Goal: Task Accomplishment & Management: Manage account settings

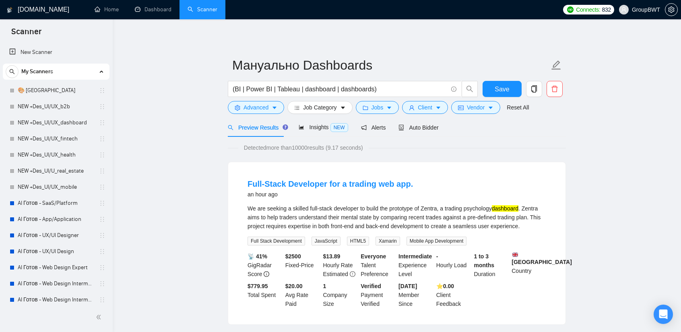
scroll to position [282, 0]
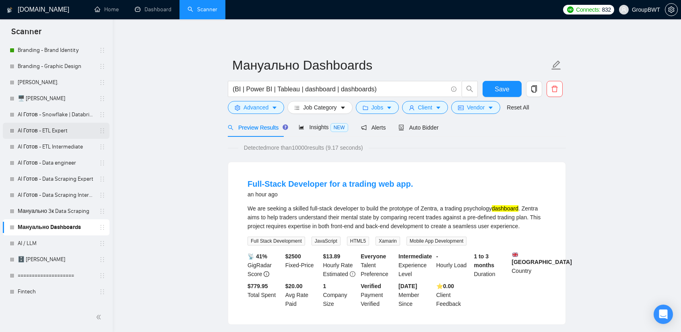
drag, startPoint x: 24, startPoint y: 115, endPoint x: 81, endPoint y: 128, distance: 58.1
click at [24, 115] on link "AI Готов - Snowflake | Databricks" at bounding box center [56, 115] width 76 height 16
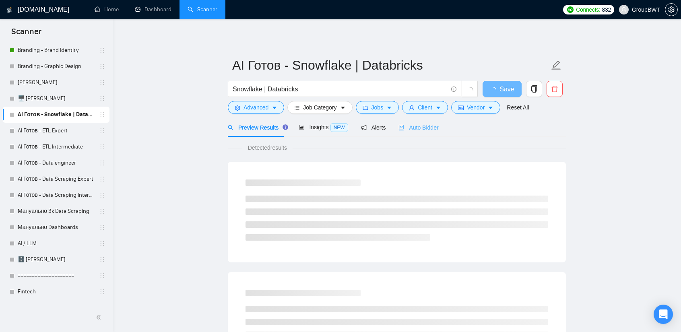
click at [420, 133] on div "Auto Bidder" at bounding box center [418, 127] width 40 height 19
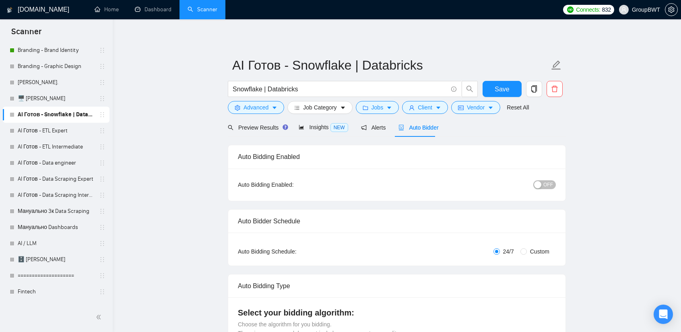
click at [545, 182] on span "OFF" at bounding box center [548, 184] width 10 height 9
click at [502, 91] on span "Save" at bounding box center [502, 89] width 14 height 10
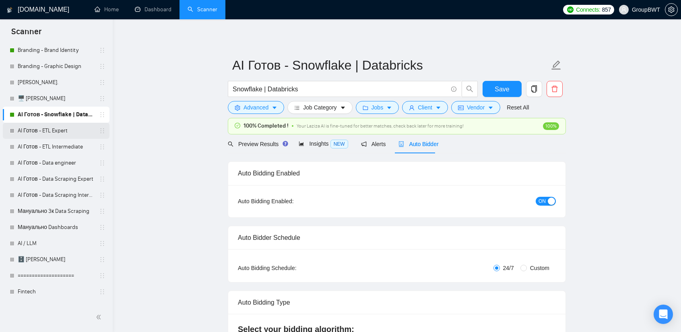
click at [57, 134] on link "AI Готов - ETL Expert" at bounding box center [56, 131] width 76 height 16
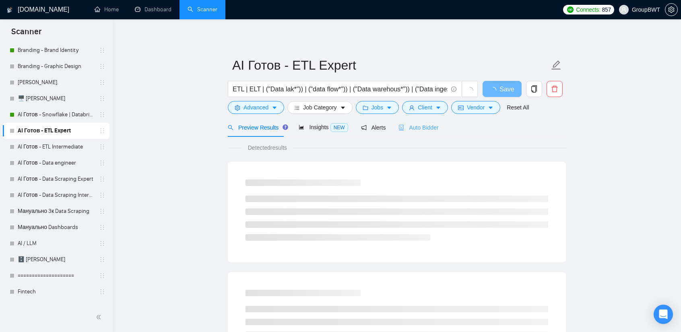
click at [411, 132] on div "Auto Bidder" at bounding box center [418, 127] width 40 height 19
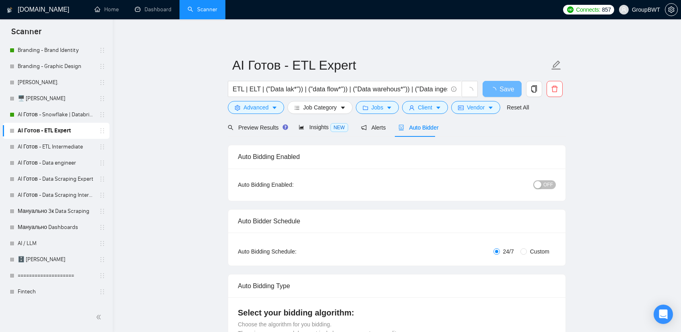
click at [551, 182] on span "OFF" at bounding box center [548, 184] width 10 height 9
click at [506, 87] on span "Save" at bounding box center [502, 89] width 14 height 10
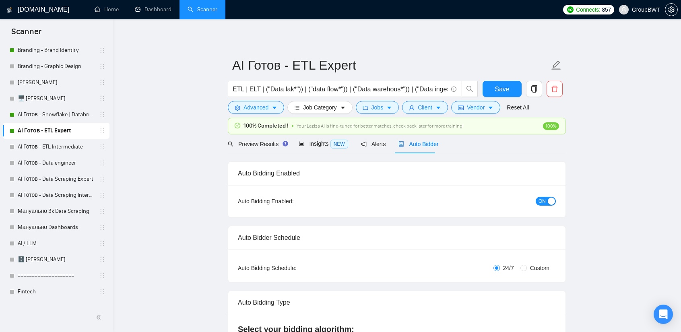
drag, startPoint x: 43, startPoint y: 142, endPoint x: 193, endPoint y: 163, distance: 151.2
click at [43, 142] on link "AI Готов - ETL Intermediate" at bounding box center [56, 147] width 76 height 16
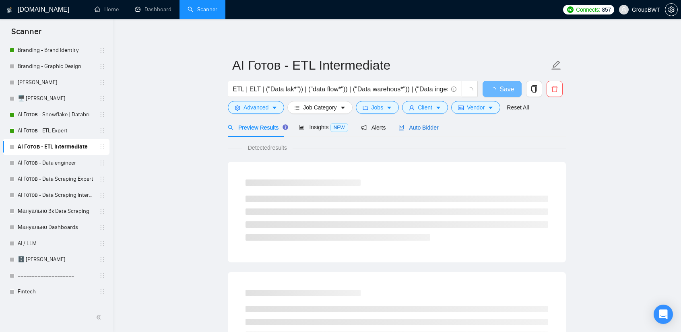
click at [420, 127] on span "Auto Bidder" at bounding box center [418, 127] width 40 height 6
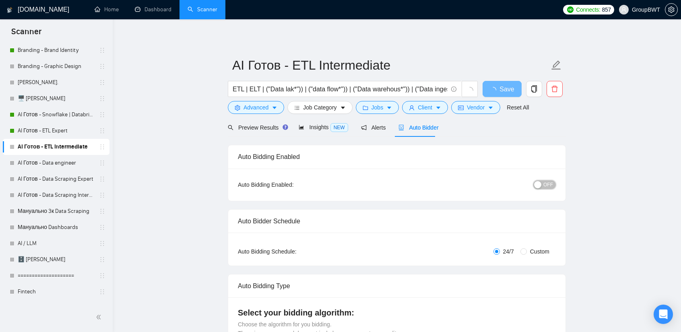
click at [549, 189] on span "OFF" at bounding box center [548, 184] width 10 height 9
click at [501, 89] on span "Save" at bounding box center [502, 89] width 14 height 10
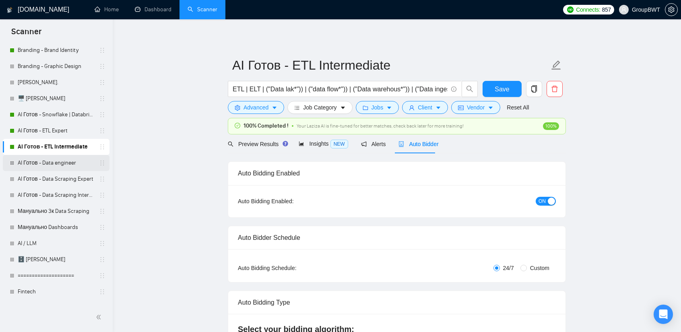
click at [47, 161] on link "AI Готов - Data engineer" at bounding box center [56, 163] width 76 height 16
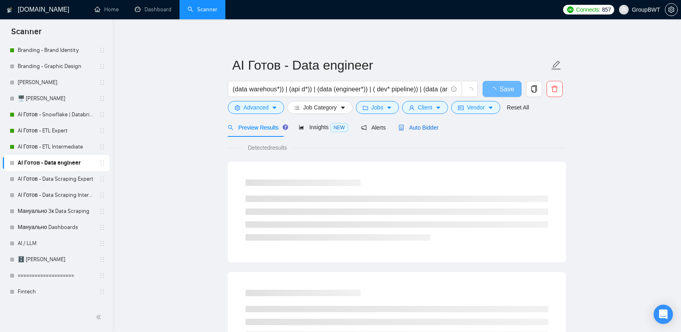
click at [417, 132] on div "Auto Bidder" at bounding box center [418, 127] width 40 height 9
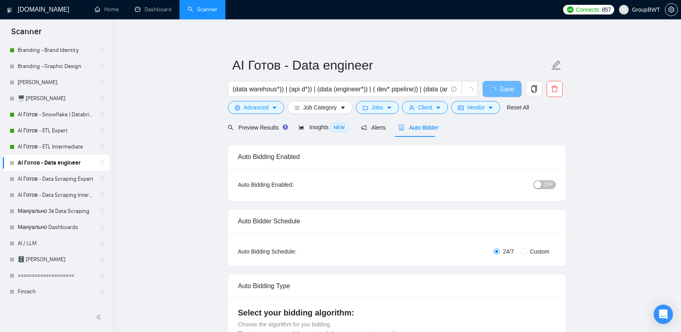
click at [539, 187] on div "button" at bounding box center [537, 184] width 7 height 7
click at [501, 89] on span "Save" at bounding box center [502, 89] width 14 height 10
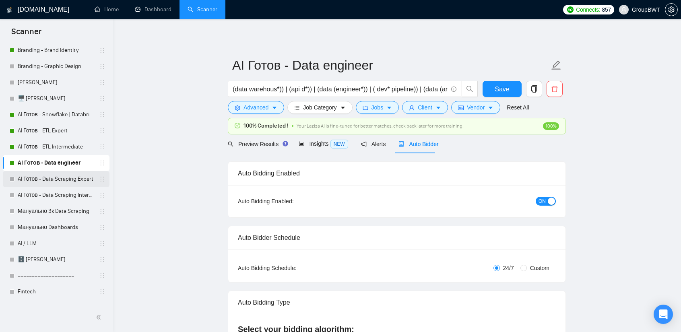
click at [58, 178] on link "AI Готов - Data Scraping Expert" at bounding box center [56, 179] width 76 height 16
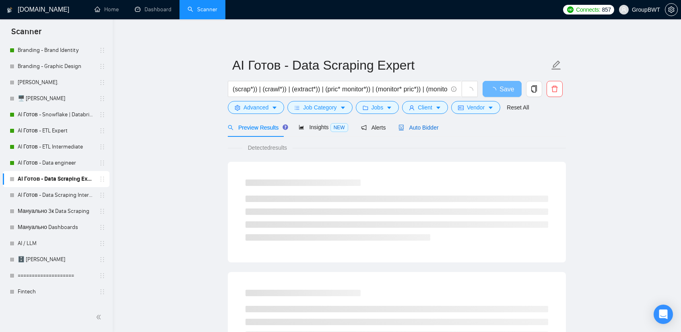
click at [425, 128] on span "Auto Bidder" at bounding box center [418, 127] width 40 height 6
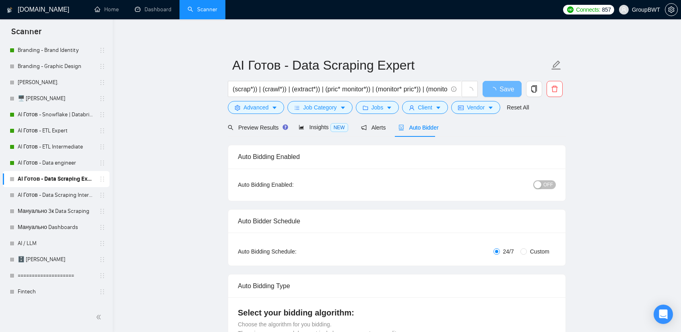
click at [544, 182] on button "OFF" at bounding box center [544, 184] width 23 height 9
click at [499, 87] on span "Save" at bounding box center [502, 89] width 14 height 10
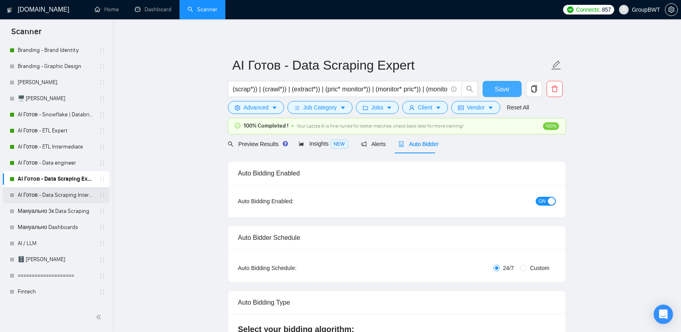
click at [60, 200] on link "AI Готов - Data Scraping Intermediate" at bounding box center [56, 195] width 76 height 16
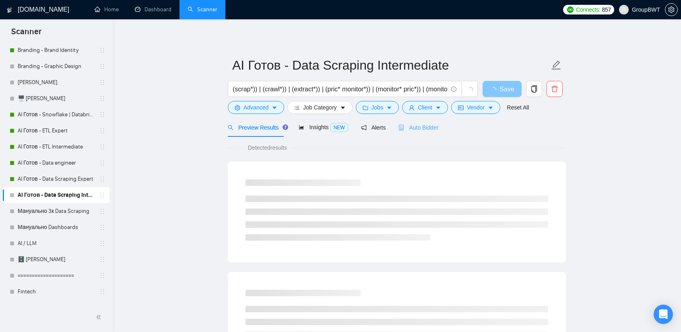
click at [411, 135] on div "Auto Bidder" at bounding box center [418, 127] width 40 height 19
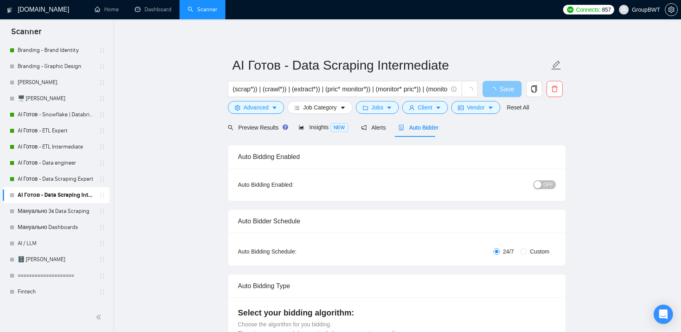
click at [539, 184] on div "button" at bounding box center [537, 184] width 7 height 7
click at [504, 83] on button "Save" at bounding box center [502, 89] width 39 height 16
